Goal: Task Accomplishment & Management: Use online tool/utility

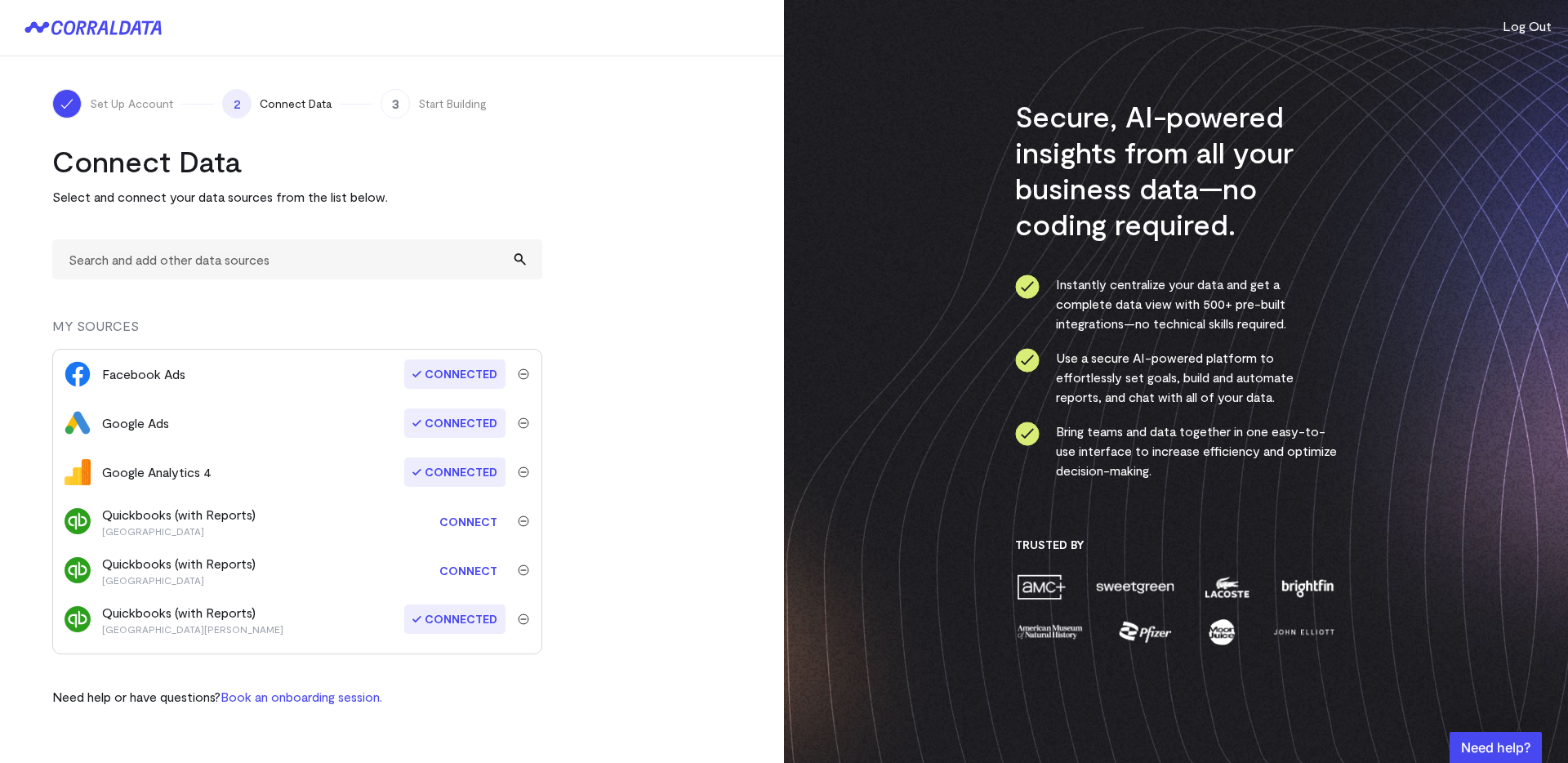
click at [475, 519] on link "Connect" at bounding box center [468, 521] width 74 height 30
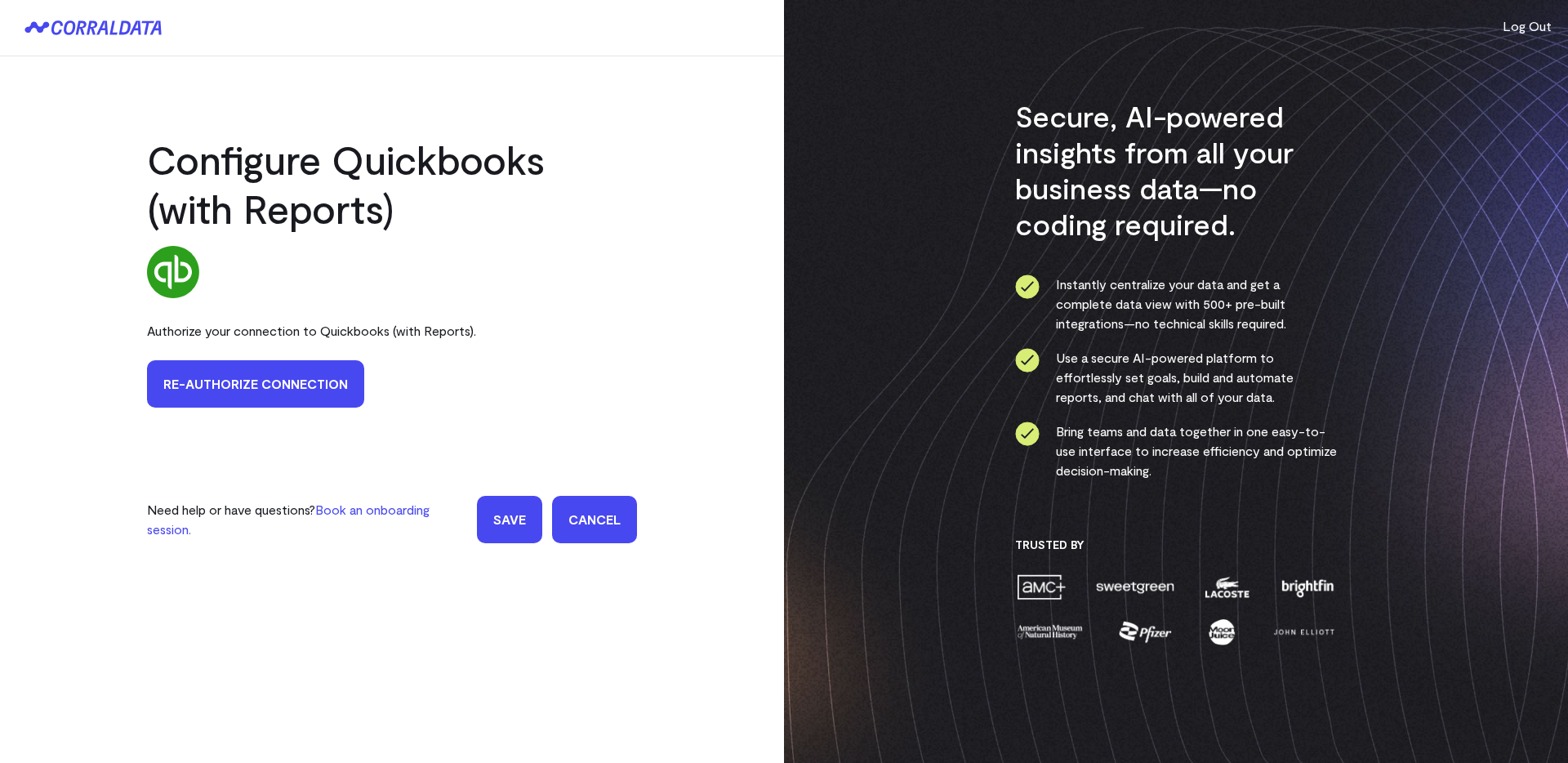
click at [279, 371] on link "Re-authorize Connection" at bounding box center [256, 384] width 217 height 48
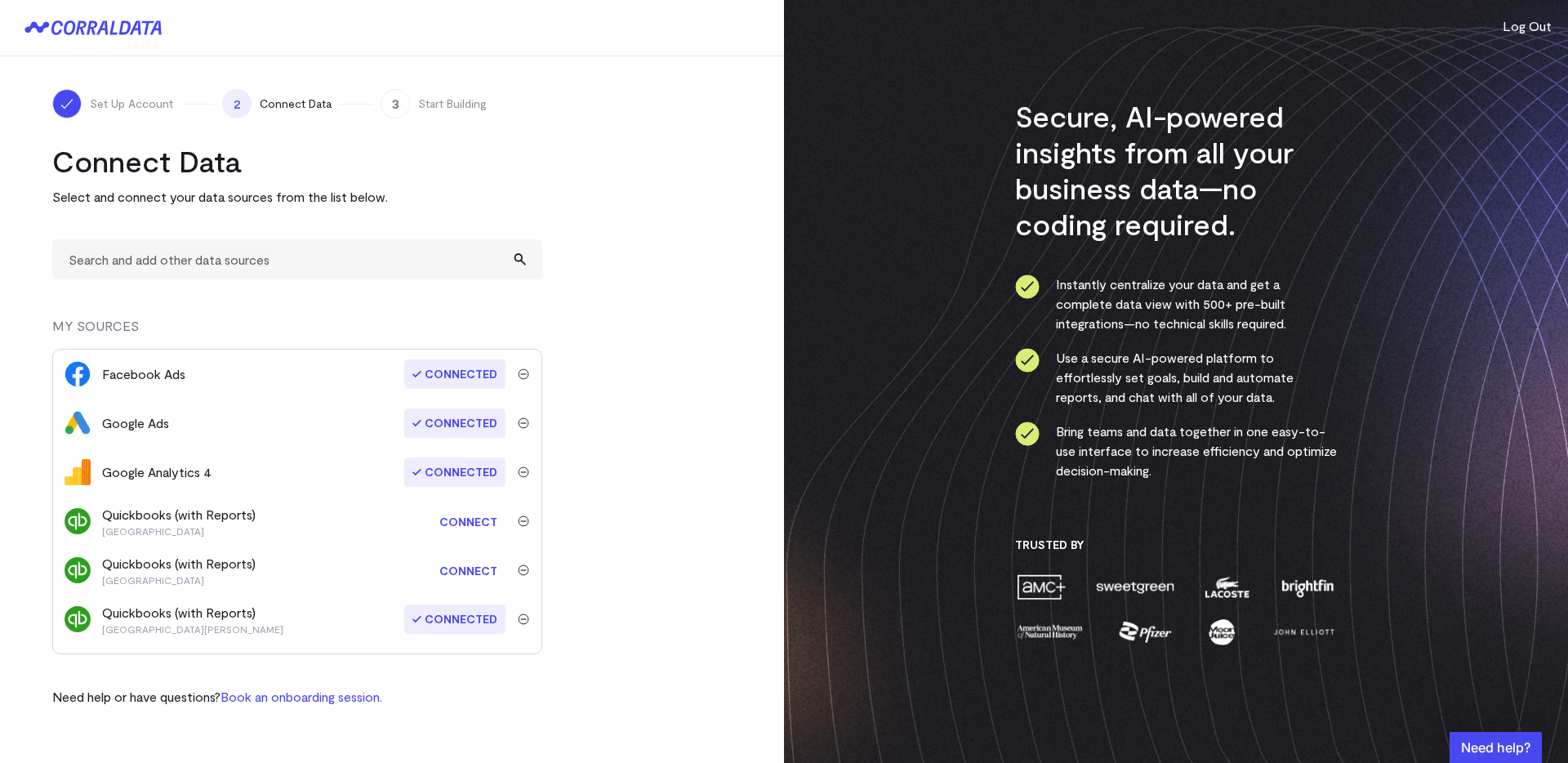
click at [458, 514] on link "Connect" at bounding box center [468, 521] width 74 height 30
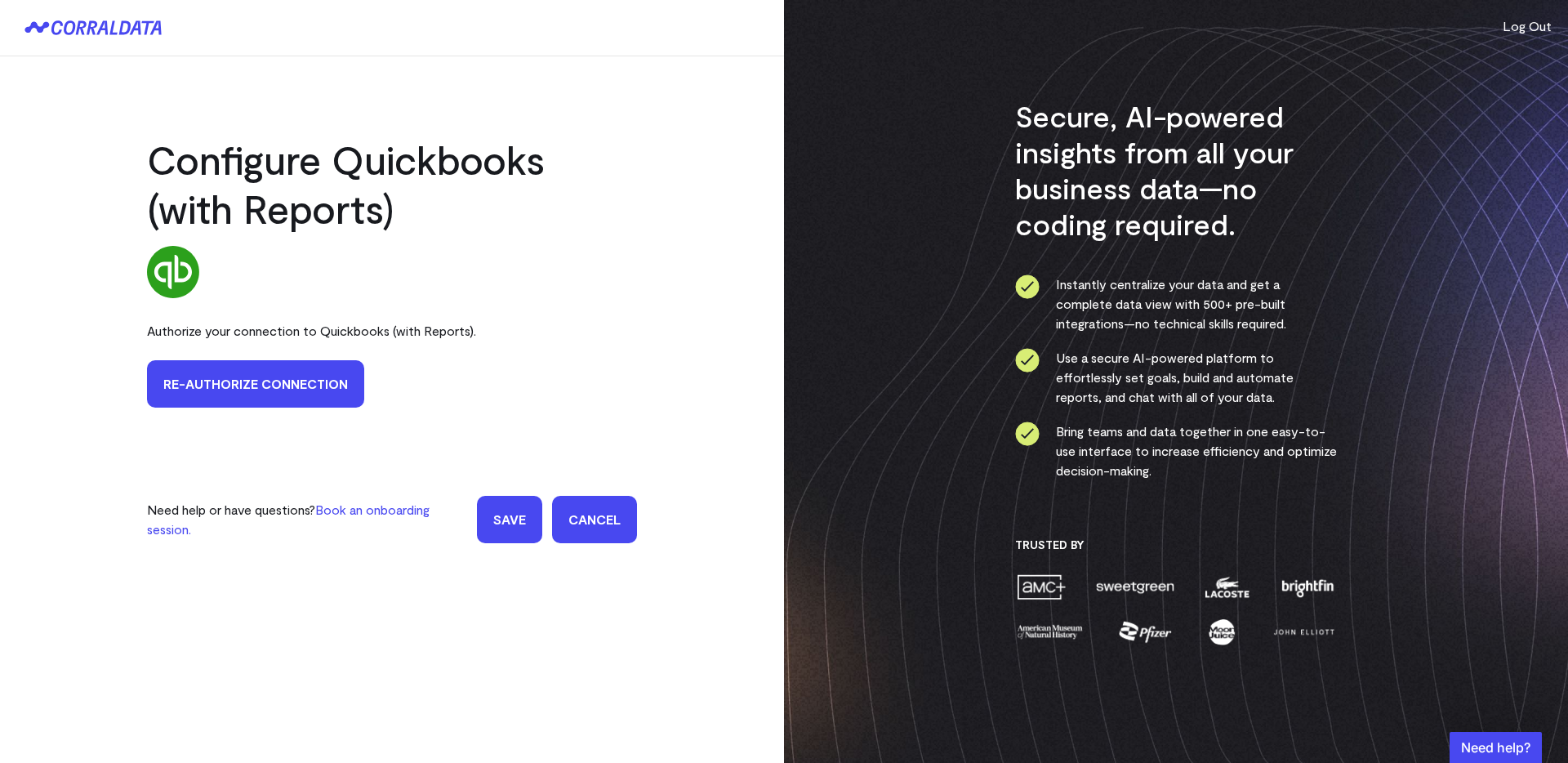
click at [236, 390] on link "Re-authorize Connection" at bounding box center [256, 384] width 217 height 48
click at [297, 386] on link "Re-authorize Connection" at bounding box center [256, 384] width 217 height 48
click at [205, 378] on link "Re-authorize Connection" at bounding box center [256, 384] width 217 height 48
